Goal: Task Accomplishment & Management: Manage account settings

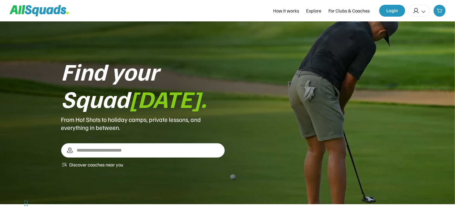
click at [418, 11] on icon at bounding box center [416, 10] width 7 height 7
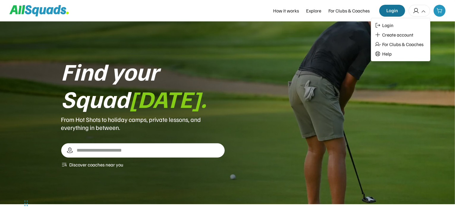
click at [398, 11] on button "Login" at bounding box center [392, 11] width 26 height 12
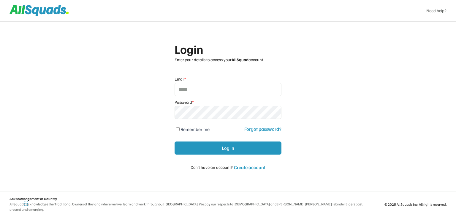
click at [199, 95] on input "email" at bounding box center [228, 89] width 107 height 13
type input "**********"
click at [275, 114] on icon at bounding box center [276, 112] width 6 height 6
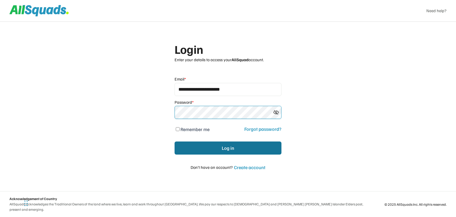
click at [248, 149] on button "Log in" at bounding box center [228, 147] width 107 height 13
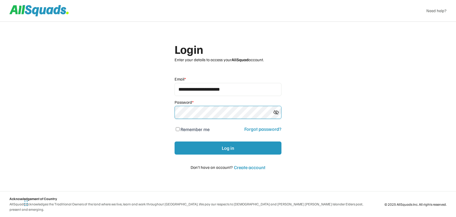
click at [114, 120] on div "**********" at bounding box center [228, 108] width 456 height 217
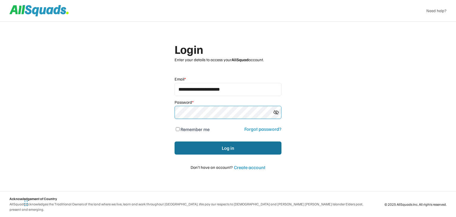
click at [202, 150] on button "Log in" at bounding box center [228, 147] width 107 height 13
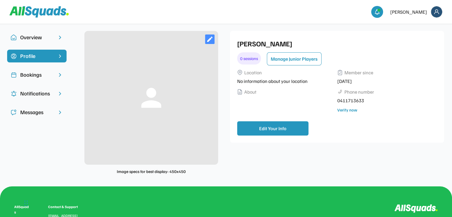
click at [439, 12] on img at bounding box center [436, 11] width 11 height 11
click at [425, 23] on link "Profile" at bounding box center [428, 26] width 35 height 12
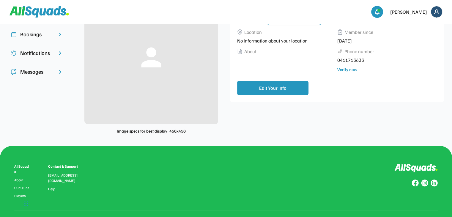
scroll to position [59, 0]
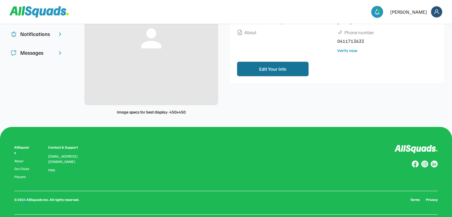
click at [280, 70] on button "Edit Your Info" at bounding box center [272, 69] width 71 height 14
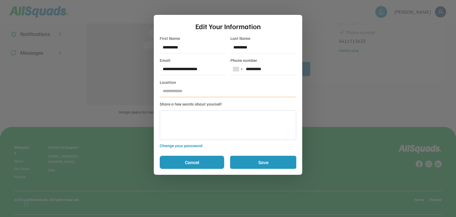
click at [204, 161] on button "Cancel" at bounding box center [192, 162] width 64 height 13
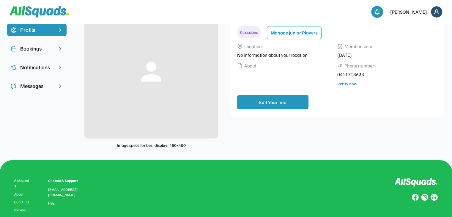
scroll to position [0, 0]
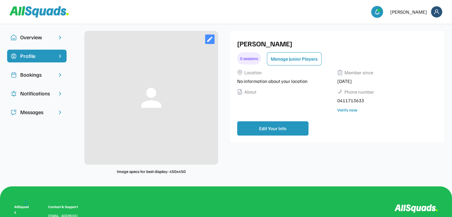
click at [437, 13] on img at bounding box center [436, 11] width 11 height 11
click at [428, 40] on div "Logout" at bounding box center [428, 38] width 35 height 12
